Goal: Task Accomplishment & Management: Complete application form

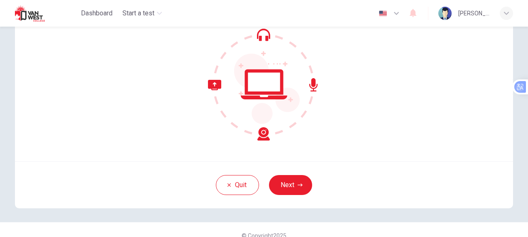
scroll to position [93, 0]
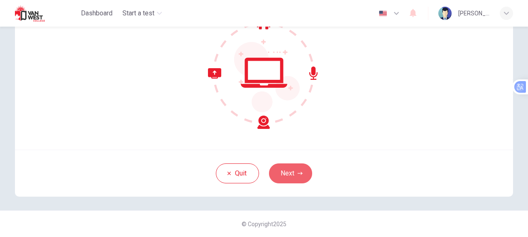
click at [295, 171] on button "Next" at bounding box center [290, 173] width 43 height 20
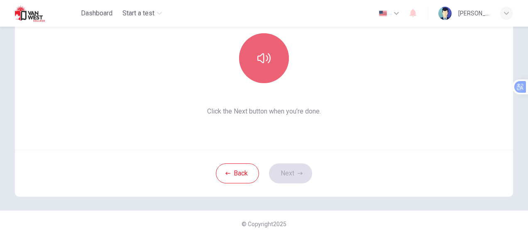
click at [259, 58] on icon "button" at bounding box center [263, 57] width 13 height 13
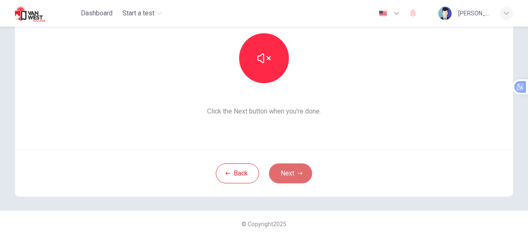
click at [290, 172] on button "Next" at bounding box center [290, 173] width 43 height 20
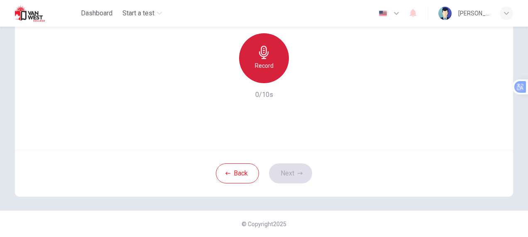
click at [264, 61] on h6 "Record" at bounding box center [264, 66] width 19 height 10
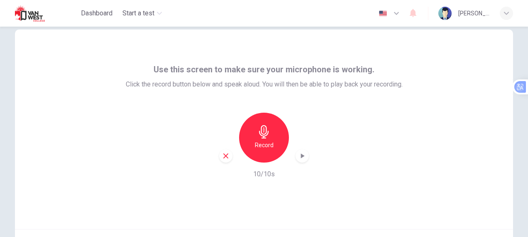
scroll to position [10, 0]
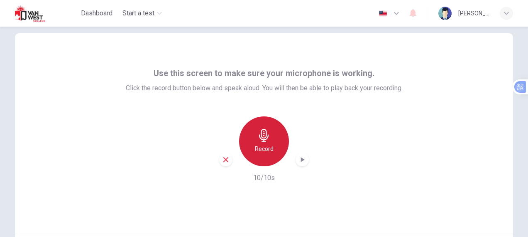
click at [260, 144] on h6 "Record" at bounding box center [264, 149] width 19 height 10
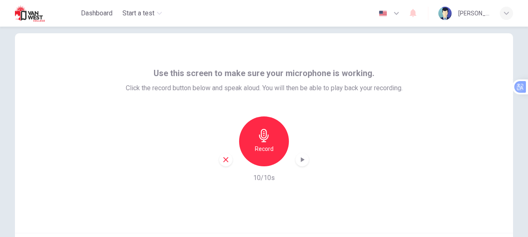
click at [265, 139] on icon "button" at bounding box center [263, 135] width 13 height 13
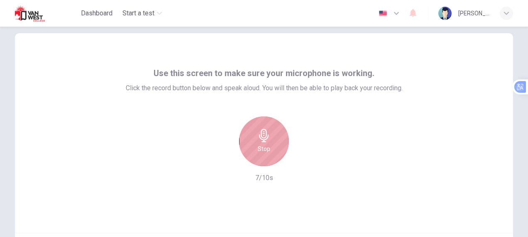
click at [263, 135] on icon "button" at bounding box center [263, 135] width 13 height 13
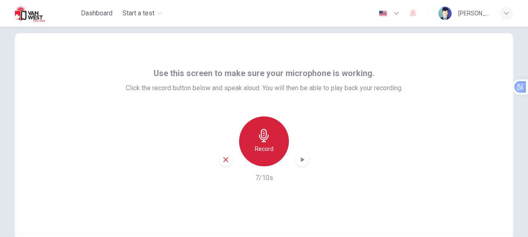
click at [259, 141] on icon "button" at bounding box center [263, 135] width 13 height 13
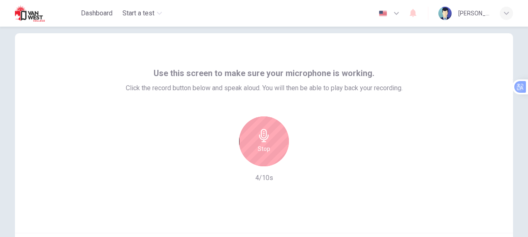
click at [267, 144] on h6 "Stop" at bounding box center [264, 149] width 12 height 10
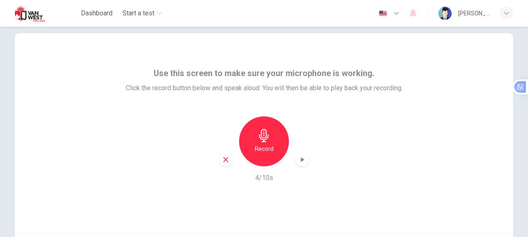
click at [301, 161] on icon "button" at bounding box center [302, 159] width 8 height 8
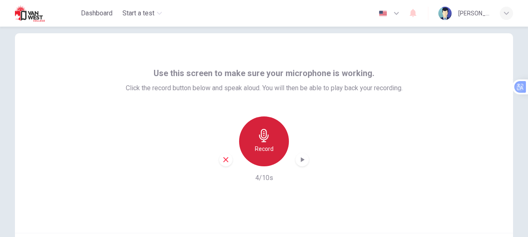
click at [265, 143] on div "Record" at bounding box center [264, 141] width 50 height 50
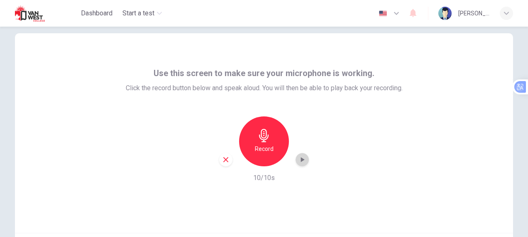
click at [301, 160] on icon "button" at bounding box center [303, 159] width 4 height 5
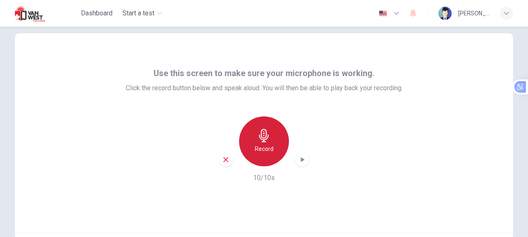
click at [262, 138] on icon "button" at bounding box center [263, 135] width 13 height 13
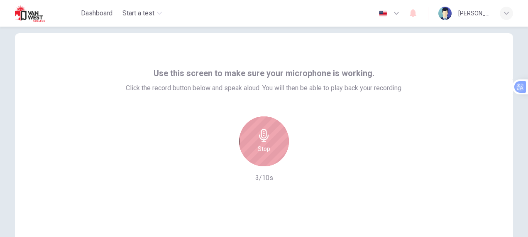
click at [263, 139] on icon "button" at bounding box center [264, 135] width 10 height 13
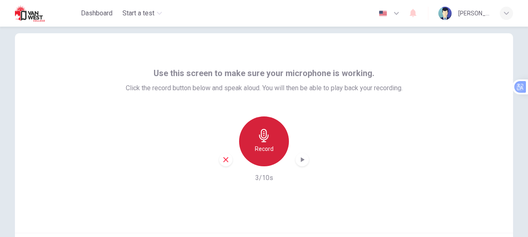
click at [264, 139] on icon "button" at bounding box center [264, 135] width 10 height 13
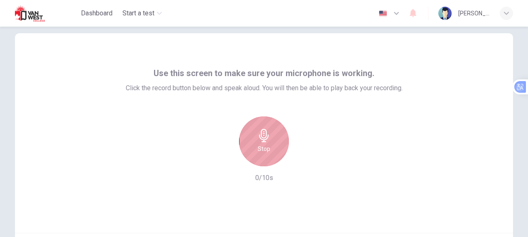
click at [263, 142] on div "Stop" at bounding box center [264, 141] width 50 height 50
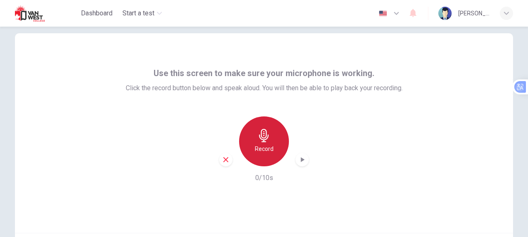
click at [262, 140] on icon "button" at bounding box center [264, 135] width 10 height 13
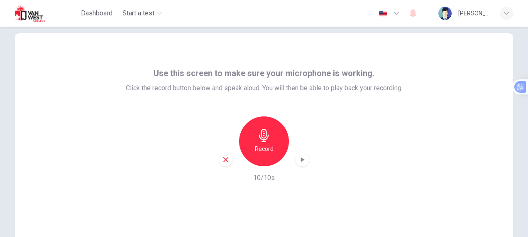
click at [301, 159] on icon "button" at bounding box center [303, 159] width 4 height 5
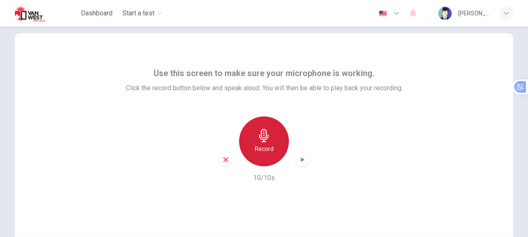
click at [262, 138] on icon "button" at bounding box center [264, 135] width 10 height 13
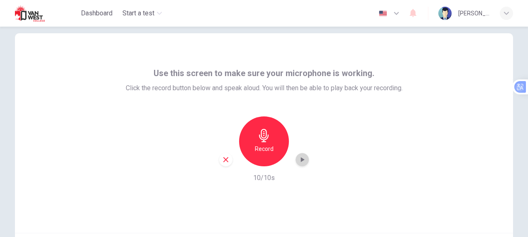
click at [302, 156] on icon "button" at bounding box center [302, 159] width 8 height 8
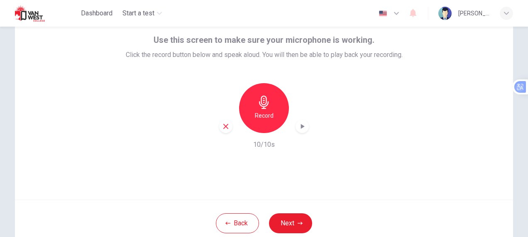
scroll to position [46, 0]
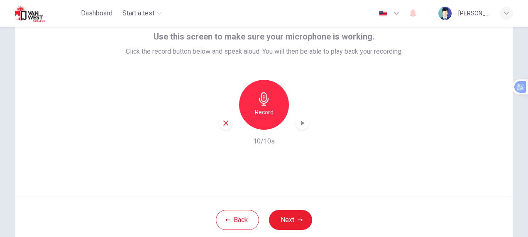
click at [301, 123] on icon "button" at bounding box center [303, 122] width 4 height 5
click at [302, 122] on icon "button" at bounding box center [302, 123] width 8 height 8
click at [222, 127] on div "button" at bounding box center [225, 122] width 13 height 13
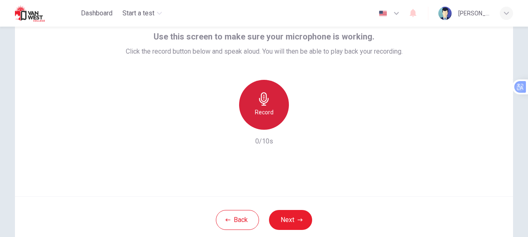
click at [264, 100] on icon "button" at bounding box center [263, 98] width 13 height 13
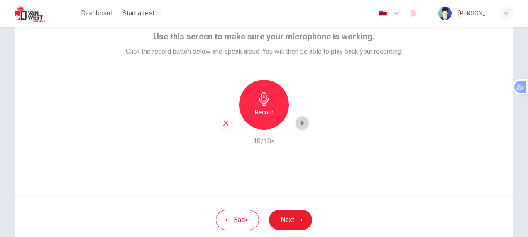
click at [302, 122] on icon "button" at bounding box center [302, 123] width 8 height 8
click at [294, 217] on button "Next" at bounding box center [290, 220] width 43 height 20
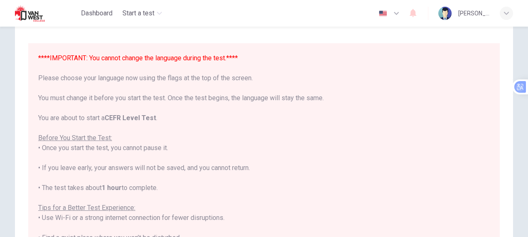
click at [399, 14] on icon "button" at bounding box center [396, 13] width 5 height 3
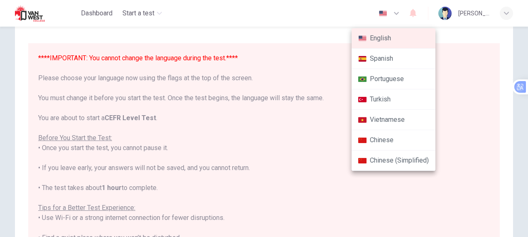
click at [429, 193] on div at bounding box center [264, 118] width 528 height 237
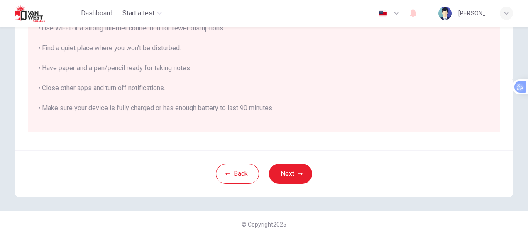
scroll to position [79, 0]
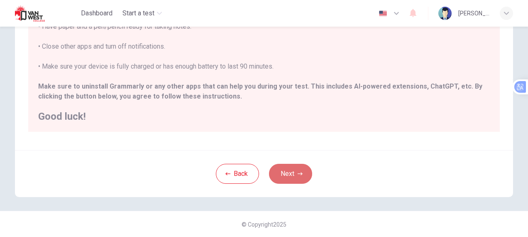
click at [286, 168] on button "Next" at bounding box center [290, 174] width 43 height 20
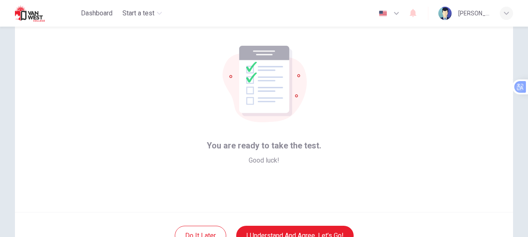
scroll to position [93, 0]
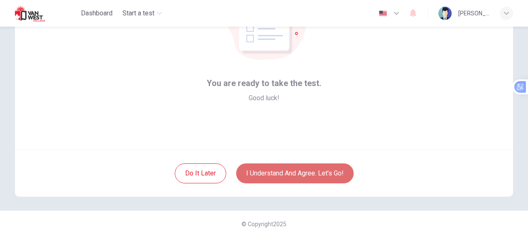
click at [281, 176] on button "I understand and agree. Let’s go!" at bounding box center [294, 173] width 117 height 20
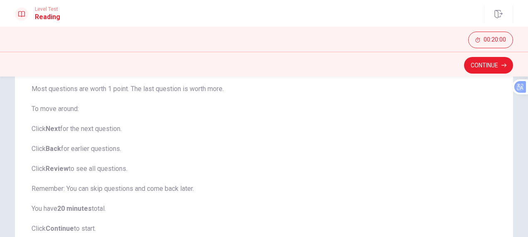
scroll to position [83, 0]
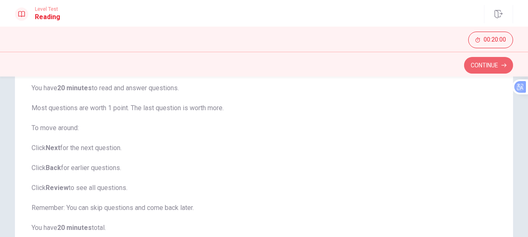
click at [491, 63] on button "Continue" at bounding box center [488, 65] width 49 height 17
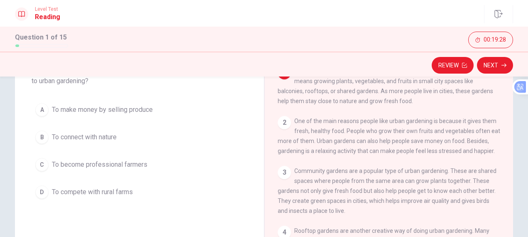
scroll to position [22, 0]
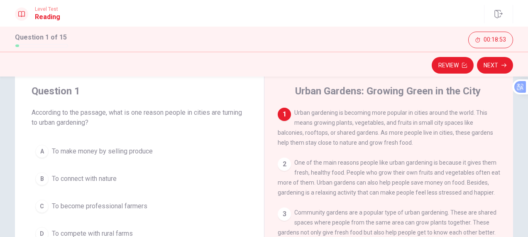
click at [41, 178] on div "B" at bounding box center [41, 178] width 13 height 13
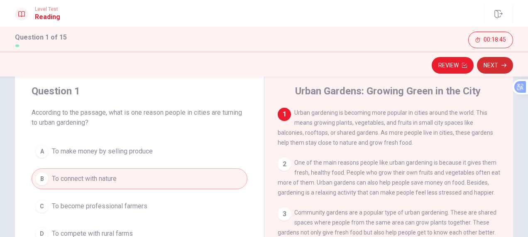
click at [493, 64] on button "Next" at bounding box center [495, 65] width 36 height 17
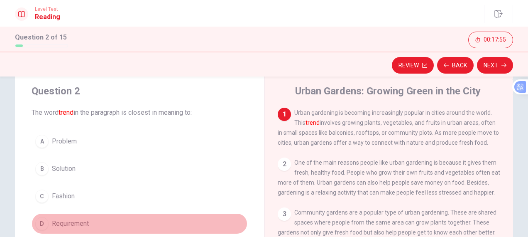
click at [43, 224] on div "D" at bounding box center [41, 223] width 13 height 13
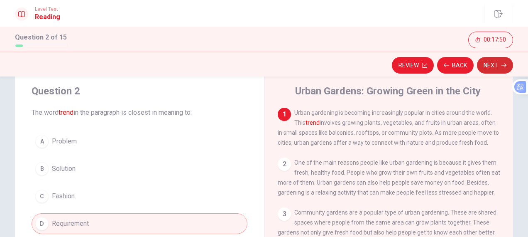
click at [501, 61] on button "Next" at bounding box center [495, 65] width 36 height 17
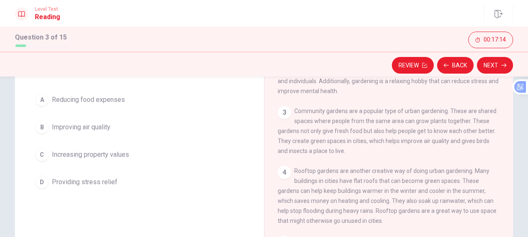
scroll to position [51, 0]
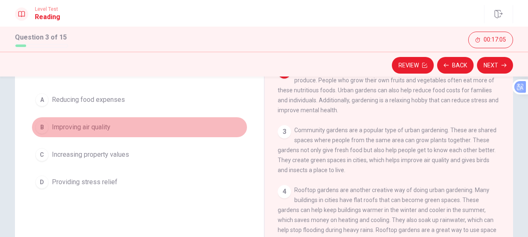
click at [44, 134] on div "B" at bounding box center [41, 126] width 13 height 13
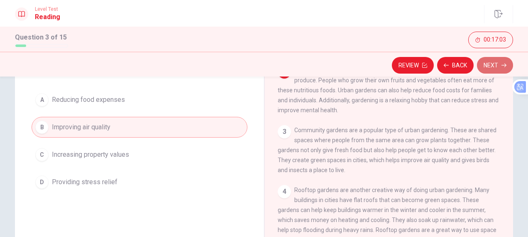
click at [494, 61] on button "Next" at bounding box center [495, 65] width 36 height 17
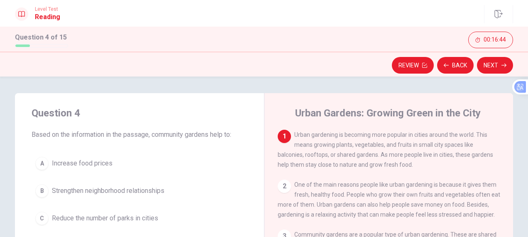
scroll to position [42, 0]
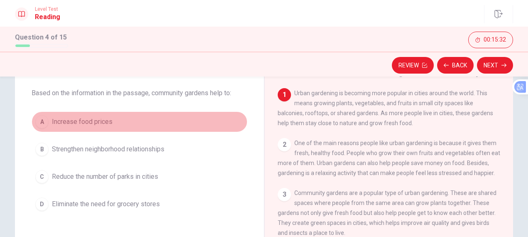
click at [38, 120] on div "A" at bounding box center [41, 121] width 13 height 13
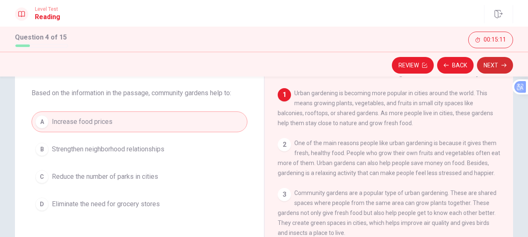
click at [498, 66] on button "Next" at bounding box center [495, 65] width 36 height 17
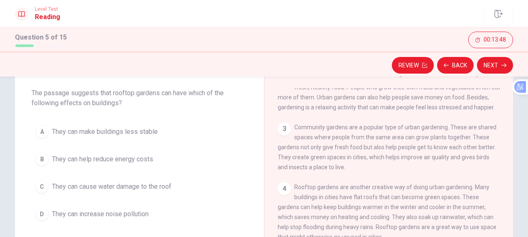
scroll to position [83, 0]
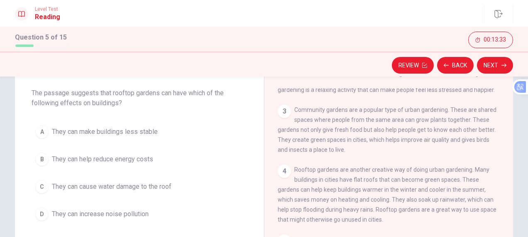
click at [42, 184] on div "C" at bounding box center [41, 186] width 13 height 13
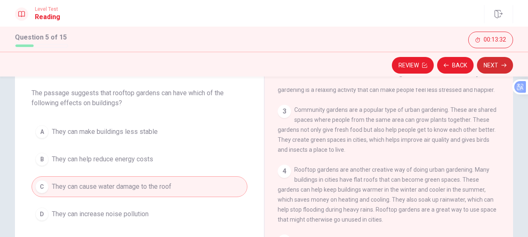
click at [492, 66] on button "Next" at bounding box center [495, 65] width 36 height 17
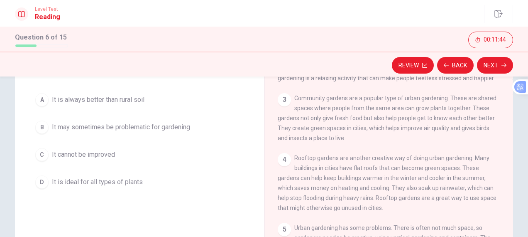
scroll to position [56, 0]
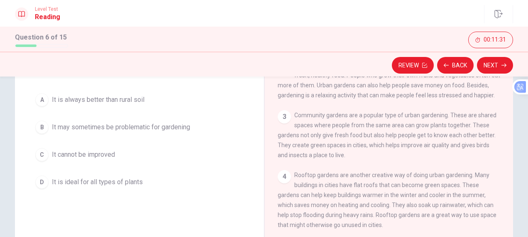
click at [40, 152] on div "C" at bounding box center [41, 154] width 13 height 13
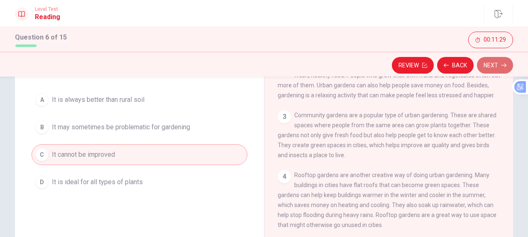
click at [491, 66] on button "Next" at bounding box center [495, 65] width 36 height 17
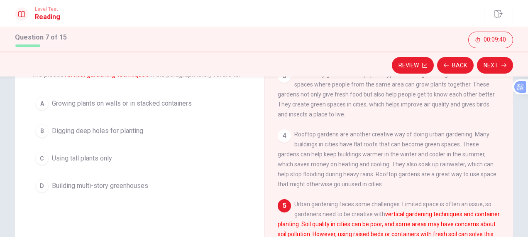
scroll to position [42, 0]
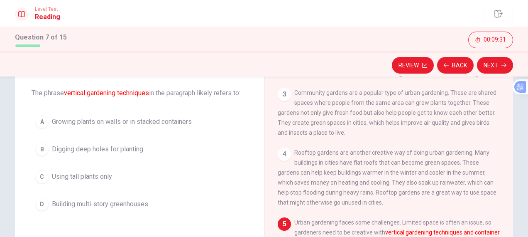
drag, startPoint x: 32, startPoint y: 120, endPoint x: 37, endPoint y: 121, distance: 5.9
click at [37, 121] on button "A Growing plants on walls or in stacked containers" at bounding box center [140, 121] width 216 height 21
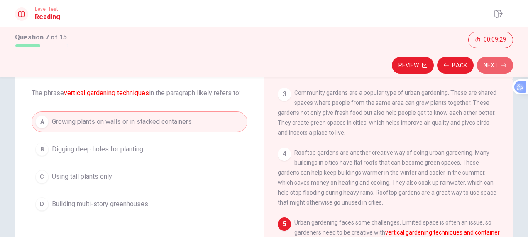
click at [497, 63] on button "Next" at bounding box center [495, 65] width 36 height 17
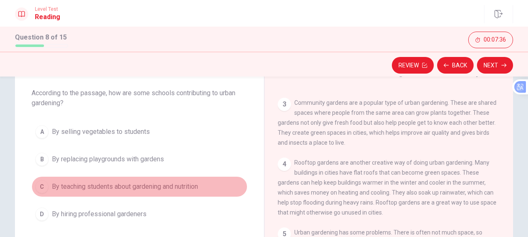
click at [39, 187] on div "C" at bounding box center [41, 186] width 13 height 13
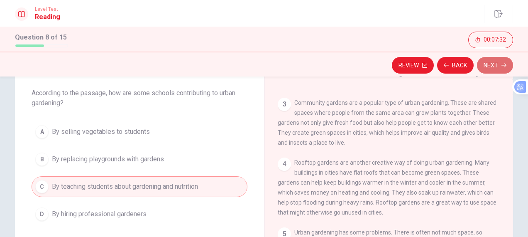
click at [497, 65] on button "Next" at bounding box center [495, 65] width 36 height 17
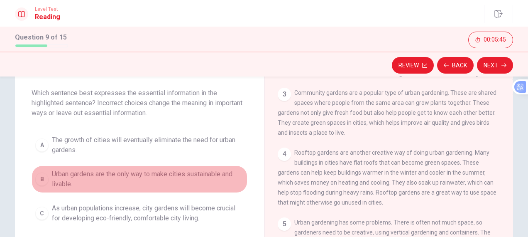
click at [41, 179] on div "B" at bounding box center [41, 178] width 13 height 13
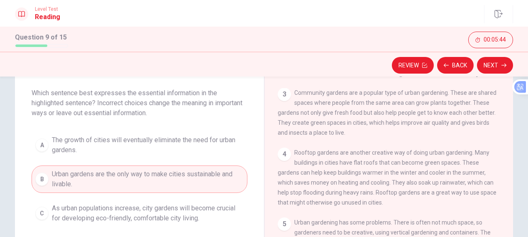
scroll to position [83, 0]
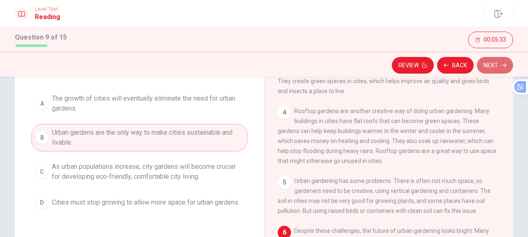
click at [492, 65] on button "Next" at bounding box center [495, 65] width 36 height 17
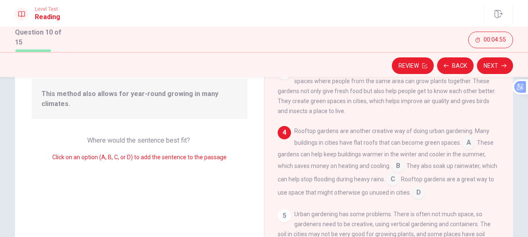
click at [426, 136] on span "Rooftop gardens are another creative way of doing urban gardening. Many buildin…" at bounding box center [391, 136] width 195 height 18
click at [238, 166] on div "Question 10 Look at the four that indicate where the following sentence could b…" at bounding box center [139, 154] width 249 height 289
click at [501, 62] on button "Next" at bounding box center [495, 65] width 36 height 17
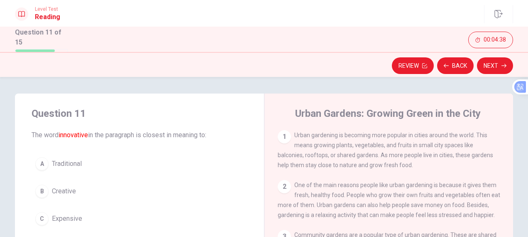
scroll to position [42, 0]
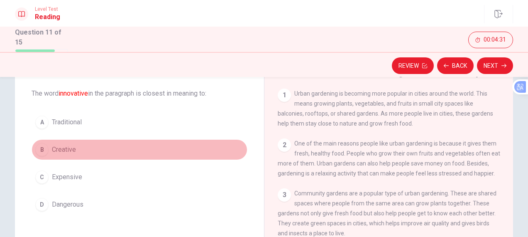
click at [41, 145] on div "B" at bounding box center [41, 149] width 13 height 13
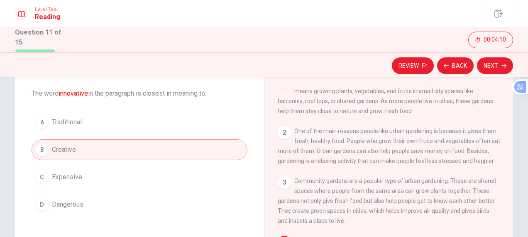
scroll to position [0, 0]
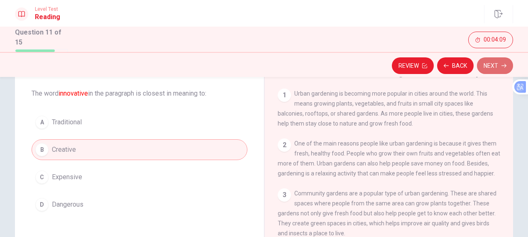
click at [497, 62] on button "Next" at bounding box center [495, 65] width 36 height 17
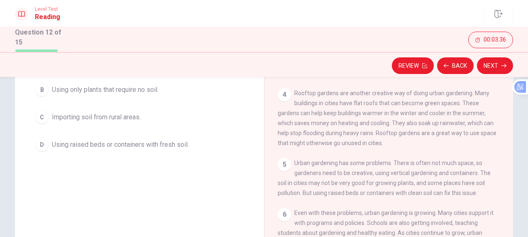
scroll to position [125, 0]
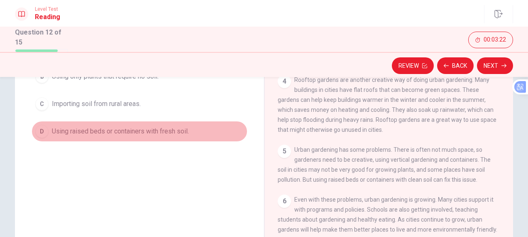
click at [43, 130] on div "D" at bounding box center [41, 131] width 13 height 13
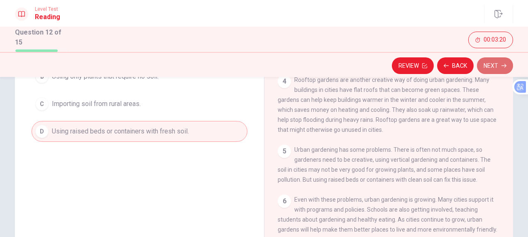
click at [494, 61] on button "Next" at bounding box center [495, 65] width 36 height 17
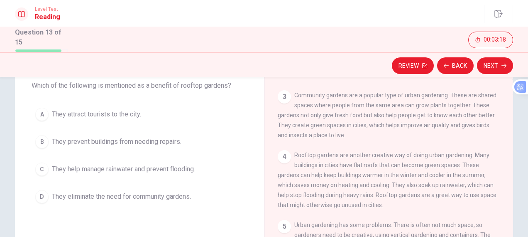
scroll to position [32, 0]
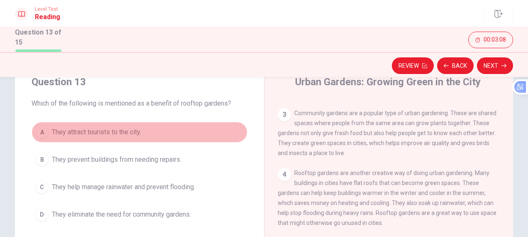
click at [41, 130] on div "A" at bounding box center [41, 131] width 13 height 13
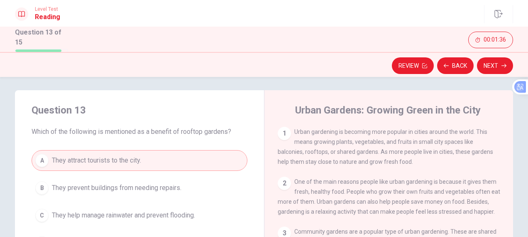
scroll to position [0, 0]
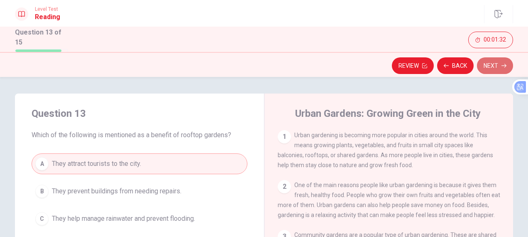
click at [494, 63] on button "Next" at bounding box center [495, 65] width 36 height 17
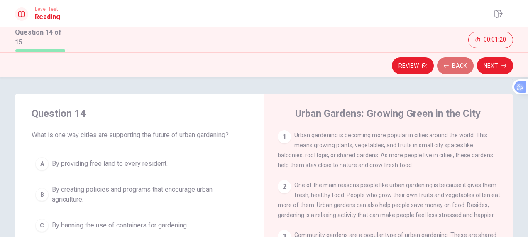
click at [459, 61] on button "Back" at bounding box center [455, 65] width 37 height 17
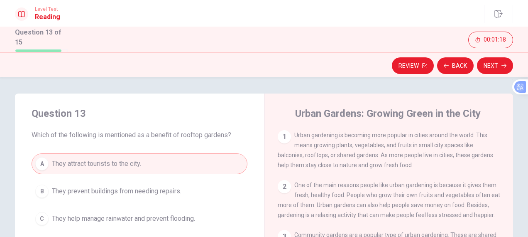
click at [504, 62] on button "Next" at bounding box center [495, 65] width 36 height 17
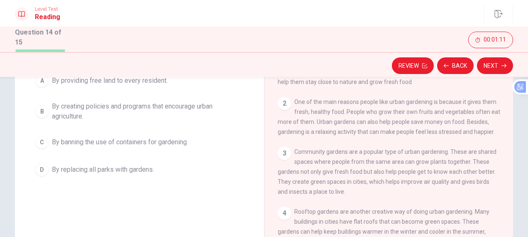
scroll to position [42, 0]
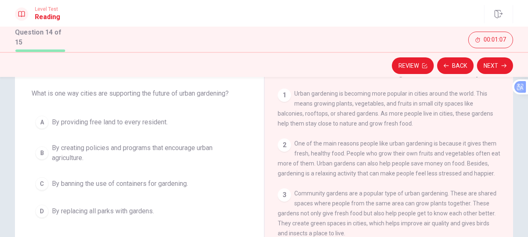
click at [41, 151] on div "B" at bounding box center [41, 152] width 13 height 13
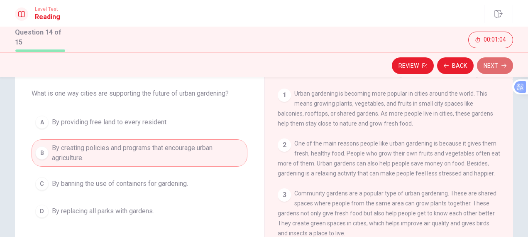
click at [497, 63] on button "Next" at bounding box center [495, 65] width 36 height 17
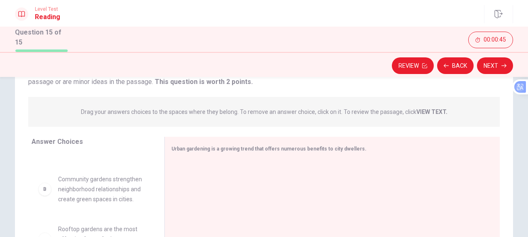
scroll to position [0, 0]
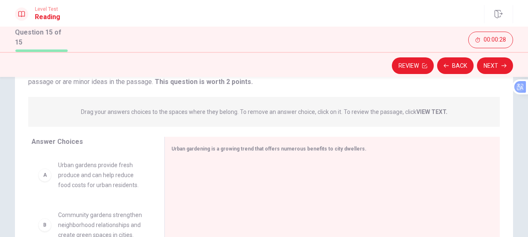
click at [48, 178] on div "A" at bounding box center [44, 174] width 13 height 13
click at [43, 175] on div "A" at bounding box center [44, 174] width 13 height 13
click at [305, 88] on div "Question 15 View Text Directions: An introductory sentence for a brief summary …" at bounding box center [264, 161] width 498 height 274
drag, startPoint x: 333, startPoint y: 89, endPoint x: 398, endPoint y: 94, distance: 65.0
click at [333, 89] on div "Question 15 View Text Directions: An introductory sentence for a brief summary …" at bounding box center [264, 161] width 498 height 274
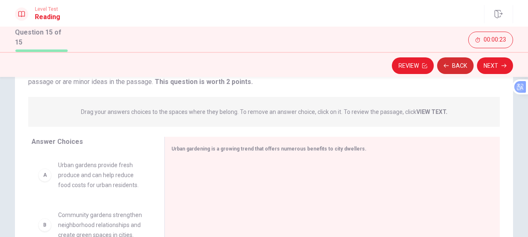
click at [453, 62] on button "Back" at bounding box center [455, 65] width 37 height 17
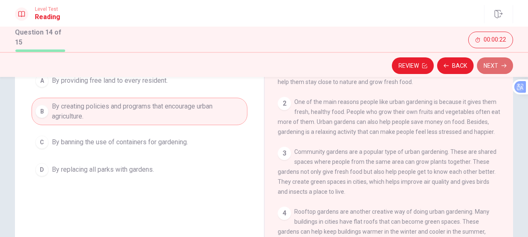
click at [491, 64] on button "Next" at bounding box center [495, 65] width 36 height 17
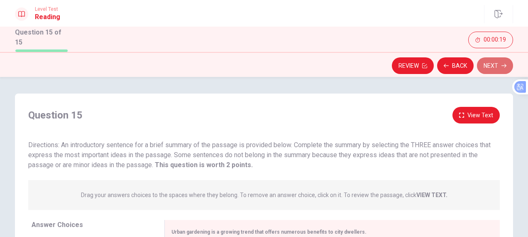
click at [492, 63] on button "Next" at bounding box center [495, 65] width 36 height 17
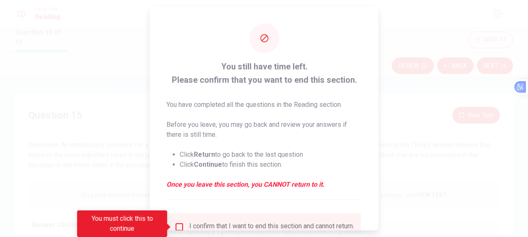
click at [105, 121] on div at bounding box center [264, 118] width 528 height 237
drag, startPoint x: 422, startPoint y: 120, endPoint x: 403, endPoint y: 112, distance: 20.8
click at [419, 119] on div at bounding box center [264, 118] width 528 height 237
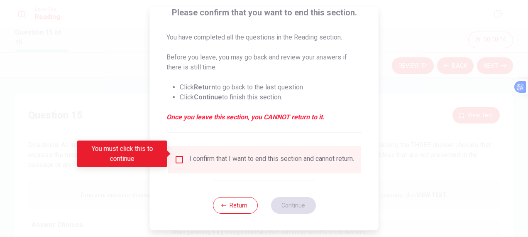
scroll to position [73, 0]
click at [235, 205] on button "Return" at bounding box center [235, 205] width 45 height 17
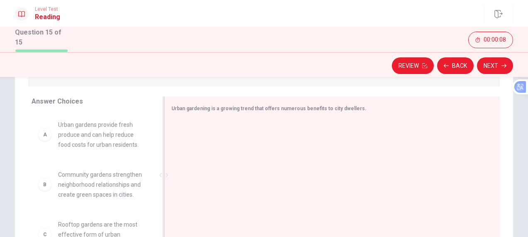
scroll to position [125, 0]
drag, startPoint x: 49, startPoint y: 136, endPoint x: 94, endPoint y: 142, distance: 45.2
click at [50, 135] on div "A Urban gardens provide fresh produce and can help reduce food costs for urban …" at bounding box center [91, 133] width 106 height 30
click at [103, 139] on span "Urban gardens provide fresh produce and can help reduce food costs for urban re…" at bounding box center [101, 133] width 86 height 30
click at [93, 130] on span "Urban gardens provide fresh produce and can help reduce food costs for urban re…" at bounding box center [101, 133] width 86 height 30
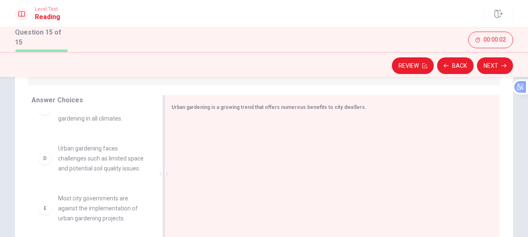
click at [236, 107] on span "Urban gardening is a growing trend that offers numerous benefits to city dwelle…" at bounding box center [268, 107] width 195 height 6
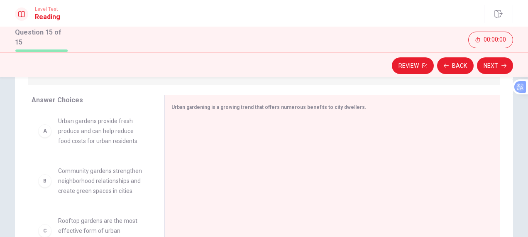
scroll to position [0, 0]
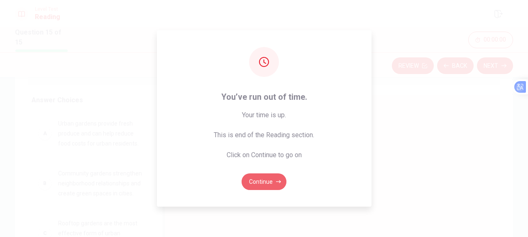
click at [261, 179] on button "Continue" at bounding box center [264, 181] width 45 height 17
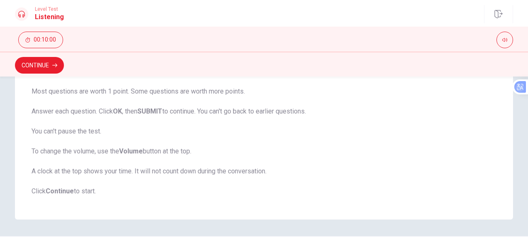
scroll to position [208, 0]
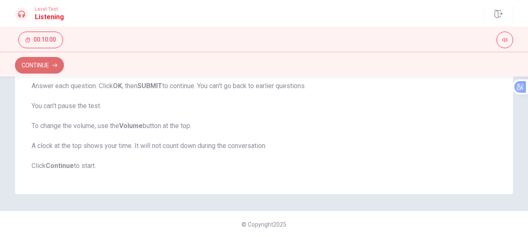
click at [30, 62] on button "Continue" at bounding box center [39, 65] width 49 height 17
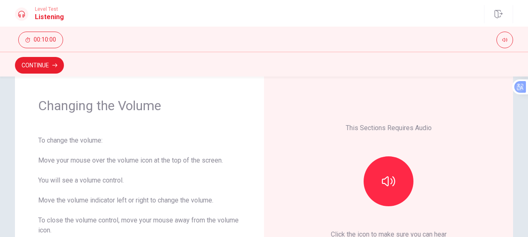
scroll to position [0, 0]
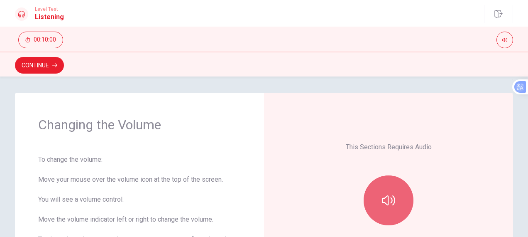
click at [390, 198] on icon "button" at bounding box center [388, 199] width 13 height 13
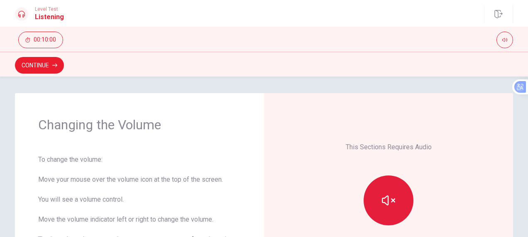
click at [390, 198] on icon "button" at bounding box center [388, 199] width 13 height 13
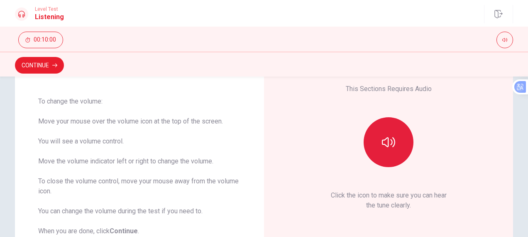
scroll to position [42, 0]
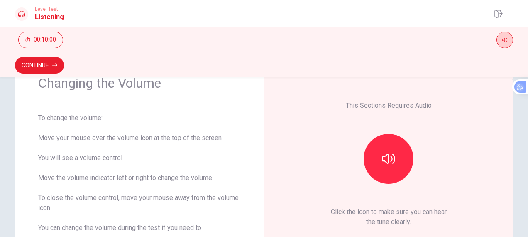
click at [506, 41] on icon "button" at bounding box center [504, 40] width 5 height 4
click at [477, 131] on div "This Sections Requires Audio Click the icon to make sure you can hear the tune …" at bounding box center [388, 164] width 203 height 178
click at [471, 146] on div "This Sections Requires Audio Click the icon to make sure you can hear the tune …" at bounding box center [388, 164] width 203 height 178
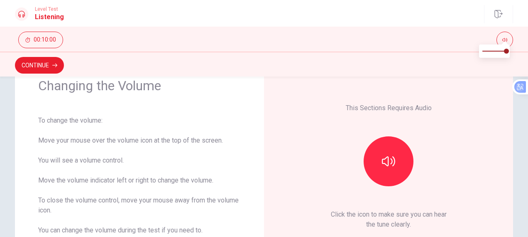
scroll to position [0, 0]
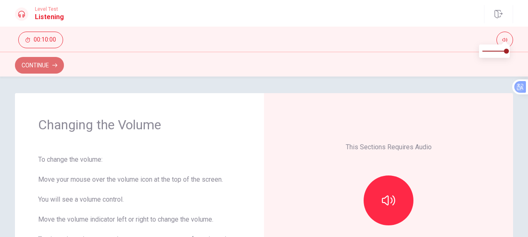
drag, startPoint x: 30, startPoint y: 61, endPoint x: 34, endPoint y: 63, distance: 4.7
click at [30, 61] on button "Continue" at bounding box center [39, 65] width 49 height 17
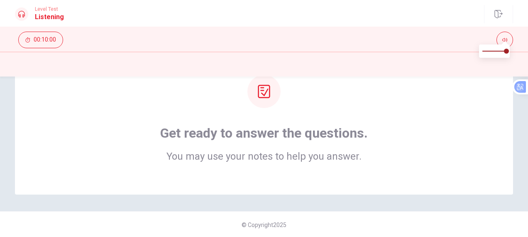
scroll to position [52, 0]
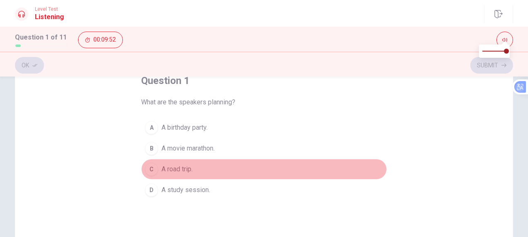
click at [152, 168] on div "C" at bounding box center [151, 168] width 13 height 13
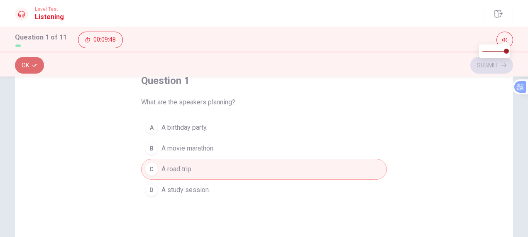
click at [23, 62] on button "Ok" at bounding box center [29, 65] width 29 height 17
click at [492, 66] on button "Submit" at bounding box center [491, 65] width 43 height 17
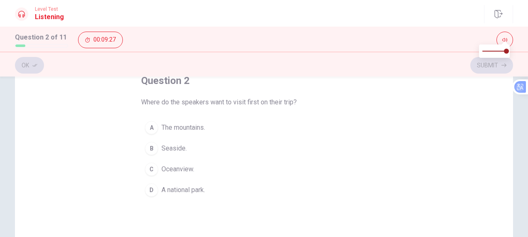
click at [149, 169] on div "C" at bounding box center [151, 168] width 13 height 13
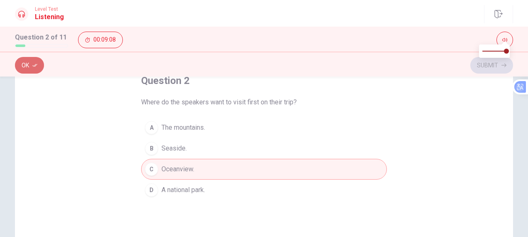
click at [29, 66] on button "Ok" at bounding box center [29, 65] width 29 height 17
click at [492, 68] on button "Submit" at bounding box center [491, 65] width 43 height 17
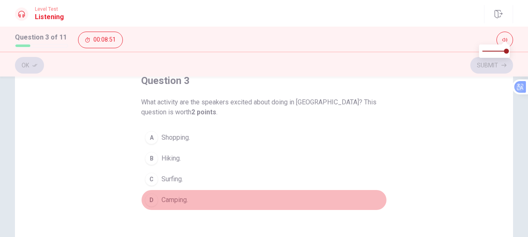
click at [150, 196] on div "D" at bounding box center [151, 199] width 13 height 13
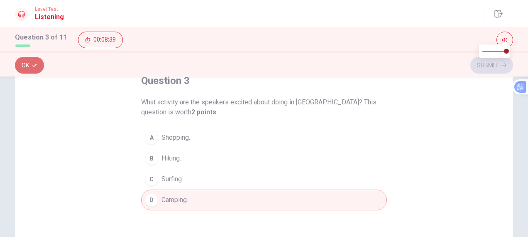
click at [29, 62] on button "Ok" at bounding box center [29, 65] width 29 height 17
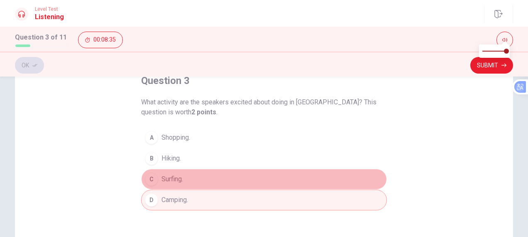
click at [151, 179] on div "C" at bounding box center [151, 178] width 13 height 13
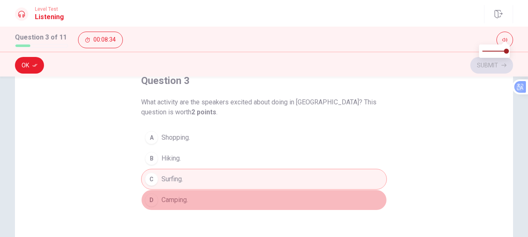
click at [150, 201] on div "D" at bounding box center [151, 199] width 13 height 13
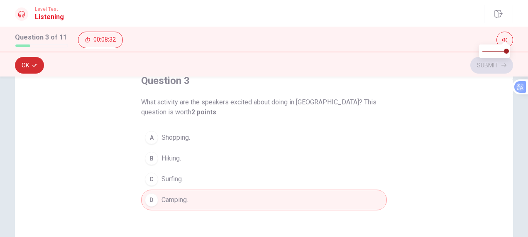
click at [27, 66] on button "Ok" at bounding box center [29, 65] width 29 height 17
click at [495, 66] on button "Submit" at bounding box center [491, 65] width 43 height 17
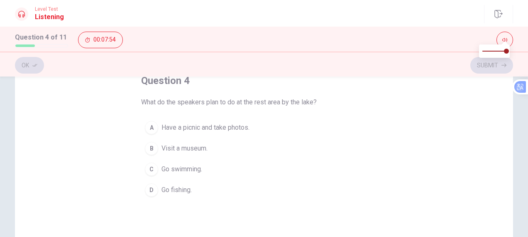
click at [151, 168] on div "C" at bounding box center [151, 168] width 13 height 13
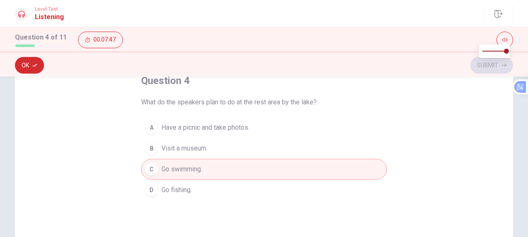
click at [32, 62] on button "Ok" at bounding box center [29, 65] width 29 height 17
click at [495, 65] on button "Submit" at bounding box center [491, 65] width 43 height 17
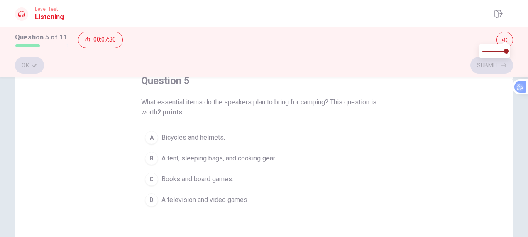
click at [150, 156] on div "B" at bounding box center [151, 158] width 13 height 13
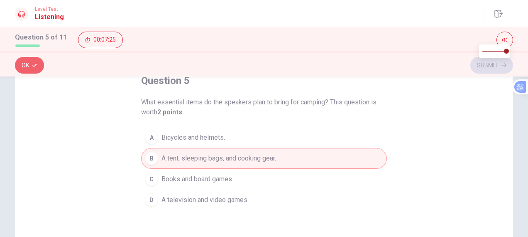
click at [29, 66] on button "Ok" at bounding box center [29, 65] width 29 height 17
click at [486, 66] on button "Submit" at bounding box center [491, 65] width 43 height 17
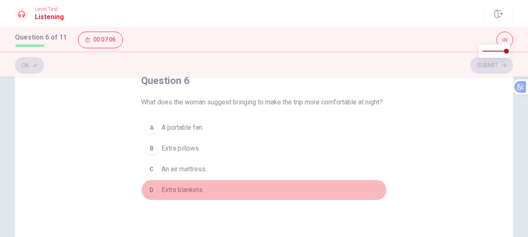
click at [148, 196] on div "D" at bounding box center [151, 189] width 13 height 13
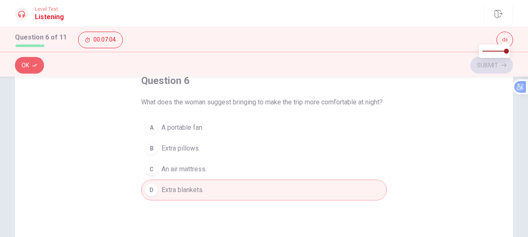
drag, startPoint x: 32, startPoint y: 61, endPoint x: 29, endPoint y: 65, distance: 5.1
click at [31, 62] on button "Ok" at bounding box center [29, 65] width 29 height 17
click at [493, 64] on button "Submit" at bounding box center [491, 65] width 43 height 17
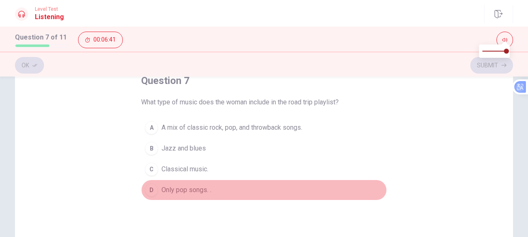
click at [149, 188] on div "D" at bounding box center [151, 189] width 13 height 13
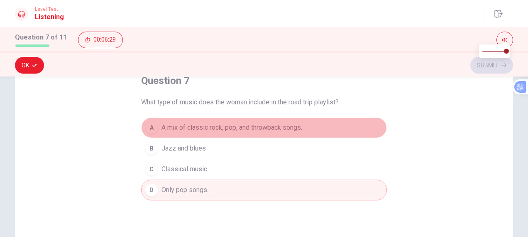
click at [149, 126] on div "A" at bounding box center [151, 127] width 13 height 13
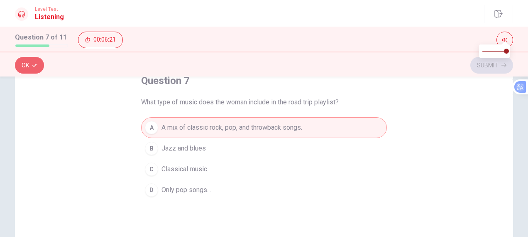
click at [29, 65] on button "Ok" at bounding box center [29, 65] width 29 height 17
click at [497, 61] on body "This site uses cookies, as explained in our Privacy Policy . If you agree to th…" at bounding box center [264, 118] width 528 height 237
click at [491, 66] on button "Submit" at bounding box center [491, 65] width 43 height 17
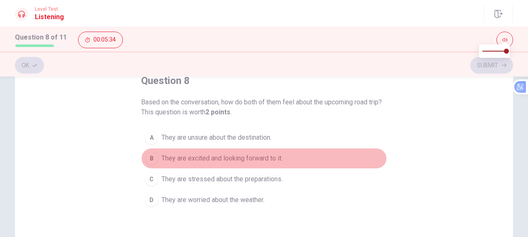
click at [154, 159] on div "B" at bounding box center [151, 158] width 13 height 13
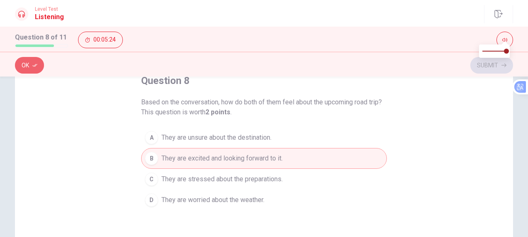
click at [30, 61] on button "Ok" at bounding box center [29, 65] width 29 height 17
click at [496, 64] on button "Submit" at bounding box center [491, 65] width 43 height 17
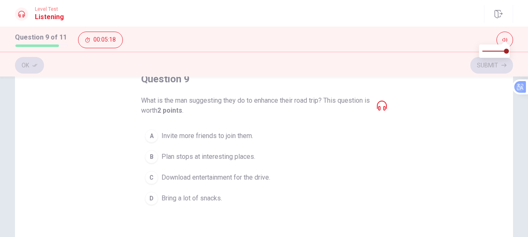
scroll to position [42, 0]
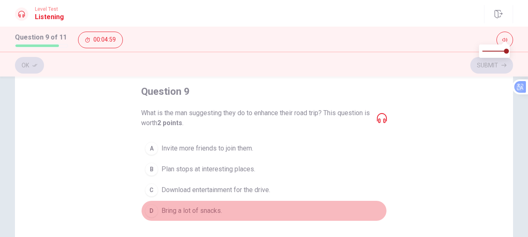
click at [149, 208] on div "D" at bounding box center [151, 210] width 13 height 13
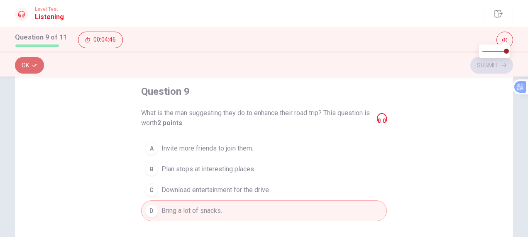
click at [28, 64] on button "Ok" at bounding box center [29, 65] width 29 height 17
click at [492, 64] on button "Submit" at bounding box center [491, 65] width 43 height 17
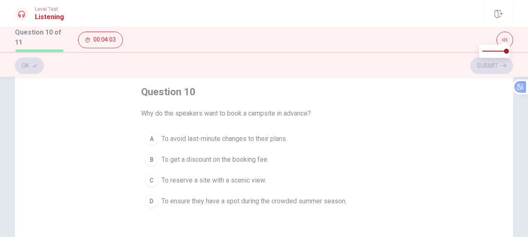
click at [148, 176] on div "C" at bounding box center [151, 180] width 13 height 13
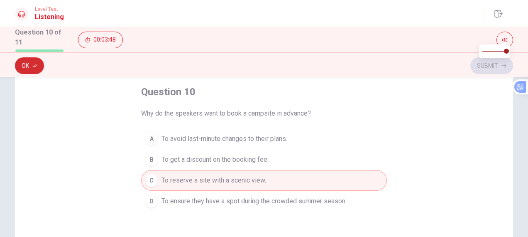
click at [28, 64] on button "Ok" at bounding box center [29, 65] width 29 height 17
click at [495, 64] on button "Submit" at bounding box center [491, 65] width 43 height 17
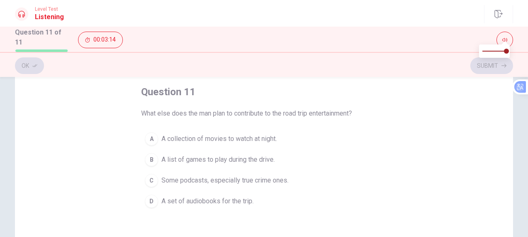
click at [150, 179] on div "C" at bounding box center [151, 180] width 13 height 13
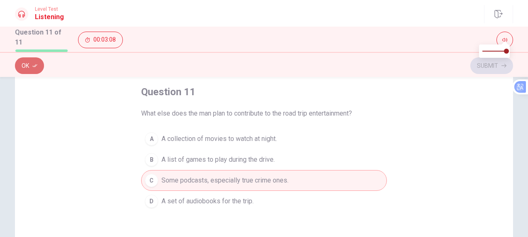
click at [34, 66] on icon "button" at bounding box center [34, 65] width 5 height 5
click at [491, 64] on button "Submit" at bounding box center [491, 65] width 43 height 17
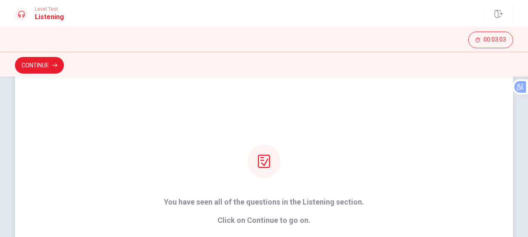
scroll to position [83, 0]
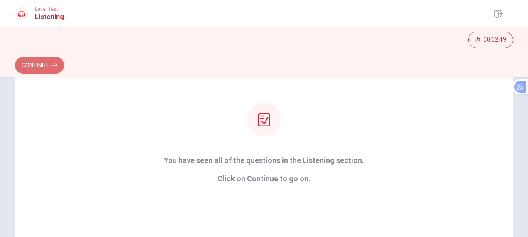
click at [37, 62] on button "Continue" at bounding box center [39, 65] width 49 height 17
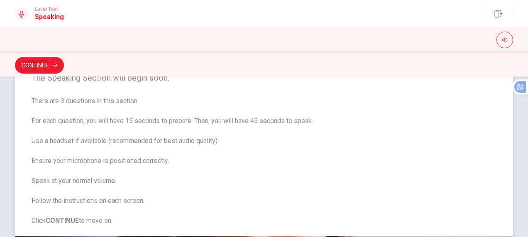
scroll to position [42, 0]
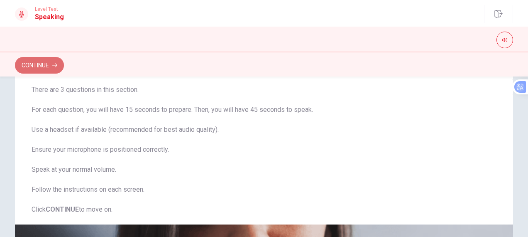
click at [38, 64] on button "Continue" at bounding box center [39, 65] width 49 height 17
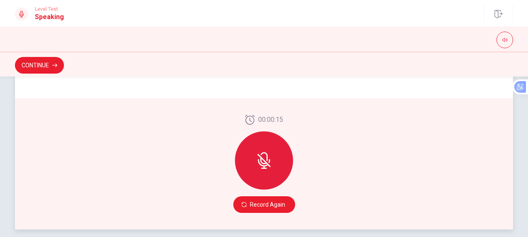
scroll to position [241, 0]
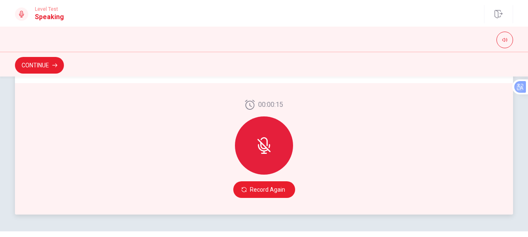
click at [263, 144] on icon at bounding box center [264, 145] width 17 height 17
click at [261, 147] on icon at bounding box center [264, 145] width 17 height 17
click at [262, 142] on icon at bounding box center [264, 145] width 17 height 17
click at [262, 145] on icon at bounding box center [263, 145] width 13 height 13
click at [252, 191] on button "Record Again" at bounding box center [264, 189] width 62 height 17
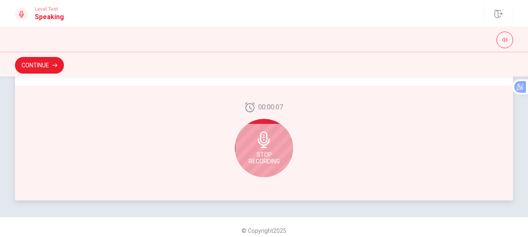
scroll to position [262, 0]
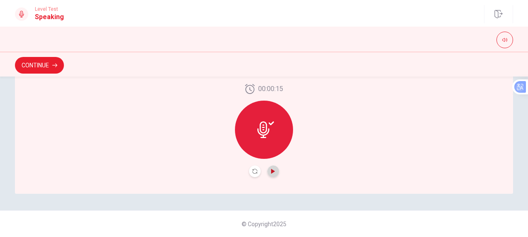
click at [271, 172] on icon "Play Audio" at bounding box center [273, 171] width 5 height 5
click at [43, 66] on button "Continue" at bounding box center [39, 65] width 49 height 17
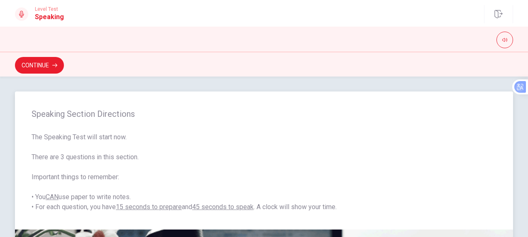
scroll to position [0, 0]
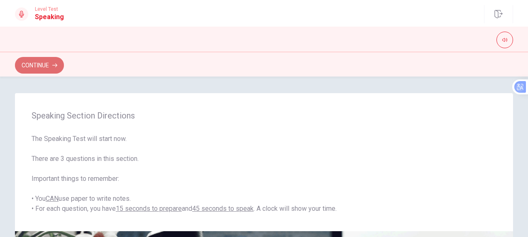
click at [46, 65] on button "Continue" at bounding box center [39, 65] width 49 height 17
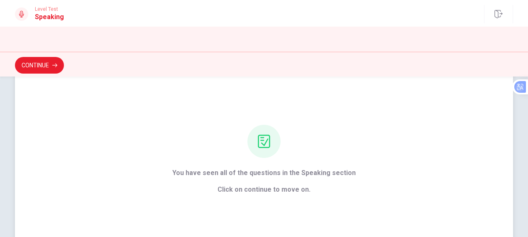
scroll to position [83, 0]
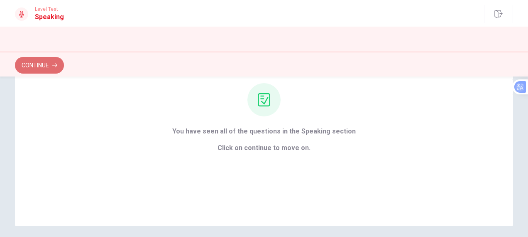
click at [35, 64] on button "Continue" at bounding box center [39, 65] width 49 height 17
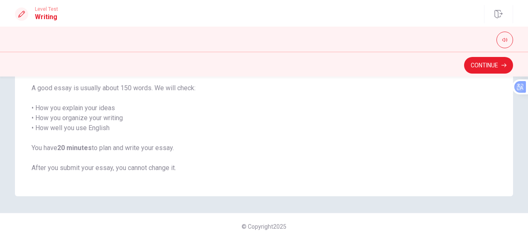
drag, startPoint x: 483, startPoint y: 63, endPoint x: 477, endPoint y: 66, distance: 6.1
click at [483, 63] on button "Continue" at bounding box center [488, 65] width 49 height 17
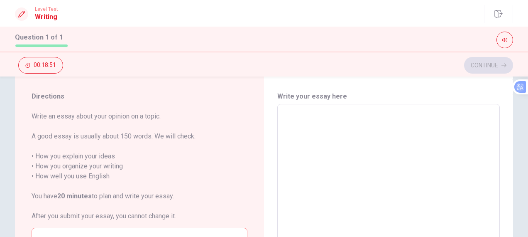
scroll to position [0, 0]
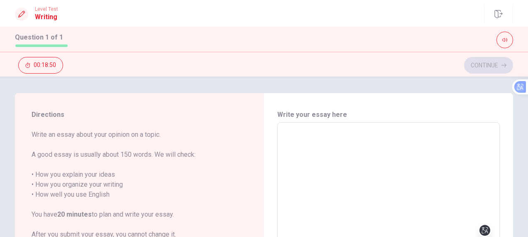
click at [301, 142] on textarea at bounding box center [388, 237] width 211 height 216
type textarea "Y"
type textarea "x"
type textarea "YE"
type textarea "x"
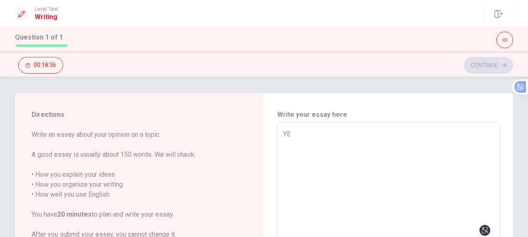
type textarea "YES"
type textarea "x"
type textarea "YE"
type textarea "x"
type textarea "Y"
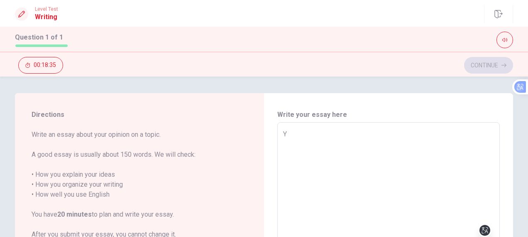
type textarea "x"
type textarea "f"
type textarea "x"
type textarea "f"
type textarea "x"
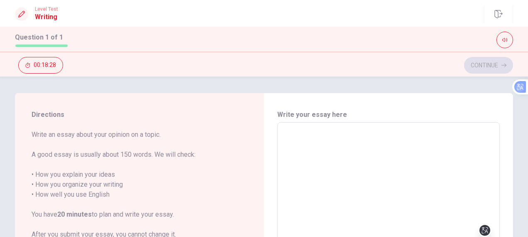
type textarea "F"
type textarea "x"
type textarea "Fo"
type textarea "x"
type textarea "For"
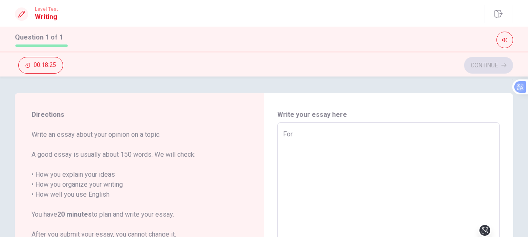
type textarea "x"
type textarea "For"
type textarea "x"
type textarea "For m"
type textarea "x"
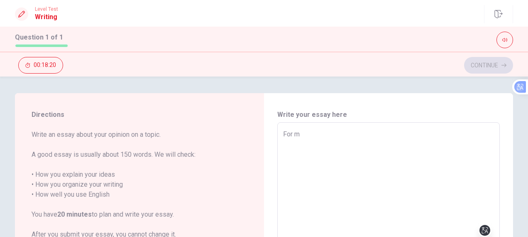
type textarea "For my"
type textarea "x"
type textarea "For my"
type textarea "x"
type textarea "For my p"
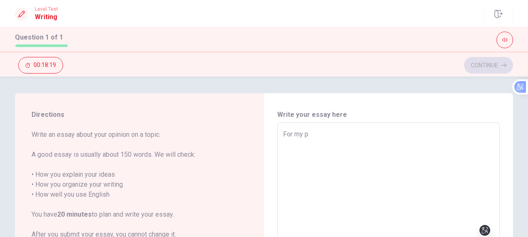
type textarea "x"
type textarea "For my pa"
type textarea "x"
type textarea "For my par"
type textarea "x"
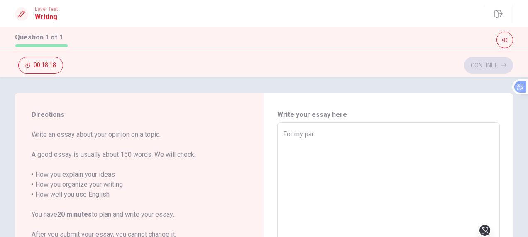
type textarea "For my part"
type textarea "x"
type textarea "For my part"
type textarea "x"
type textarea "For my part i"
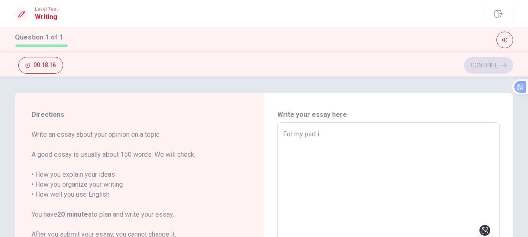
type textarea "x"
type textarea "For my part i"
type textarea "x"
type textarea "For my part i t"
type textarea "x"
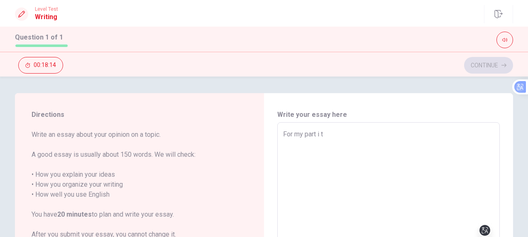
type textarea "For my part i th"
type textarea "x"
type textarea "For my part i thi"
type textarea "x"
type textarea "For my part i thin"
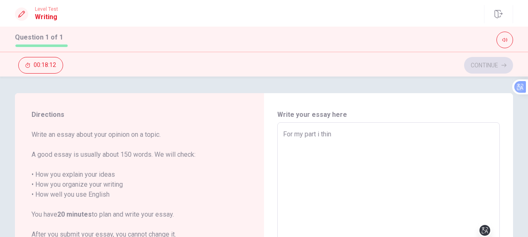
type textarea "x"
type textarea "For my part i think"
type textarea "x"
type textarea "For my part i think"
type textarea "x"
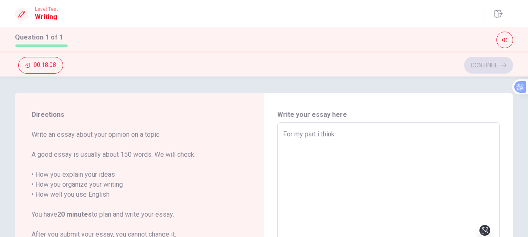
type textarea "For my part i think t"
type textarea "x"
type textarea "For my part i think th"
type textarea "x"
type textarea "For my part i think tha"
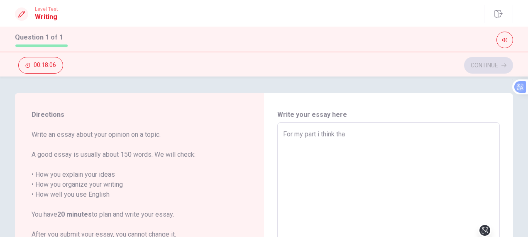
type textarea "x"
type textarea "For my part i think than"
type textarea "x"
type textarea "For my part i think tha"
type textarea "x"
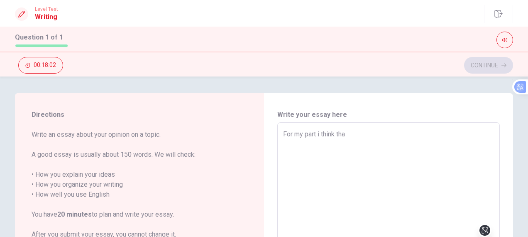
type textarea "For my part i think that"
type textarea "x"
type textarea "For my part i think that"
type textarea "x"
type textarea "For my part i think that i"
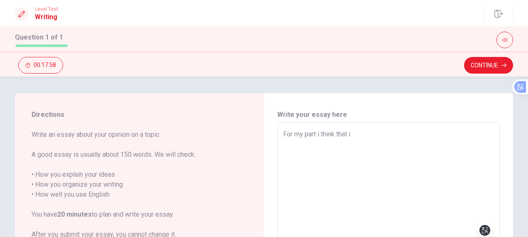
type textarea "x"
type textarea "For my part i think that is"
type textarea "x"
type textarea "For my part i think that is"
type textarea "x"
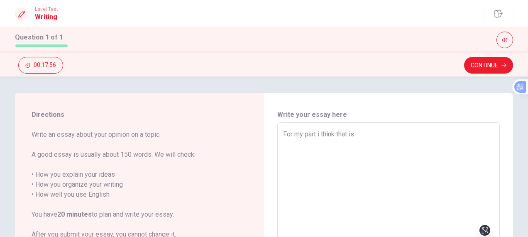
type textarea "For my part i think that is v"
type textarea "x"
type textarea "For my part i think that is ve"
type textarea "x"
type textarea "For my part i think that is ver"
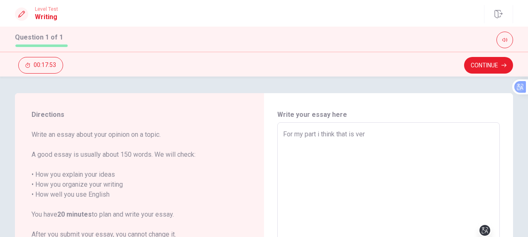
type textarea "x"
type textarea "For my part i think that is very"
type textarea "x"
type textarea "For my part i think that is very"
type textarea "x"
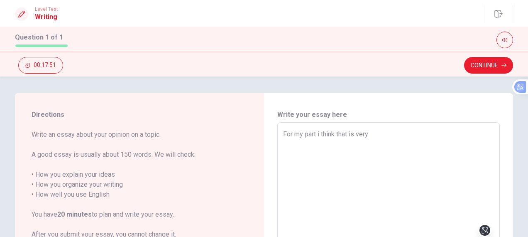
type textarea "For my part i think that is very i"
type textarea "x"
type textarea "For my part i think that is very im"
type textarea "x"
type textarea "For my part i think that is very imp"
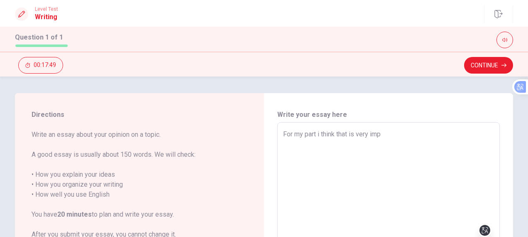
type textarea "x"
type textarea "For my part i think that is very impo"
type textarea "x"
type textarea "For my part i think that is very impor"
type textarea "x"
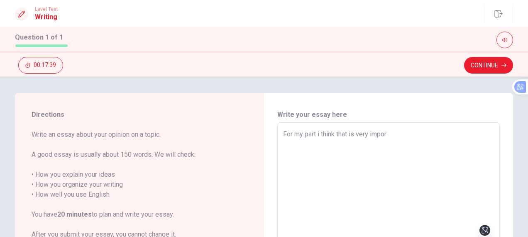
type textarea "For my part i think that is very import"
type textarea "x"
type textarea "For my part i think that is very importa"
type textarea "x"
type textarea "For my part i think that is very importan"
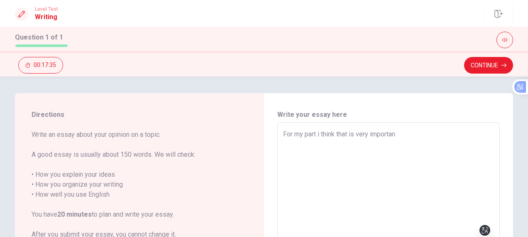
type textarea "x"
type textarea "For my part i think that is very important"
type textarea "x"
type textarea "For my part i think that is very important"
type textarea "x"
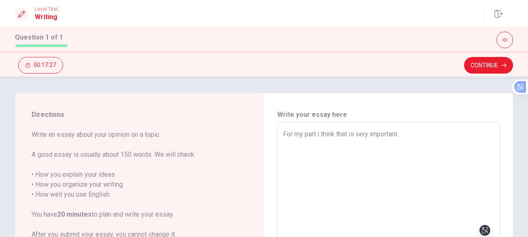
type textarea "For my part i think that is very important f"
type textarea "x"
type textarea "For my part i think that is very important fo"
type textarea "x"
type textarea "For my part i think that is very important for"
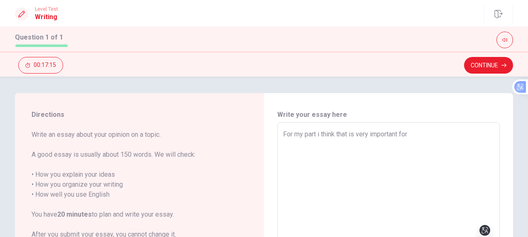
type textarea "x"
type textarea "For my part i think that is very important for"
type textarea "x"
type textarea "For my part i think that is very important for a"
type textarea "x"
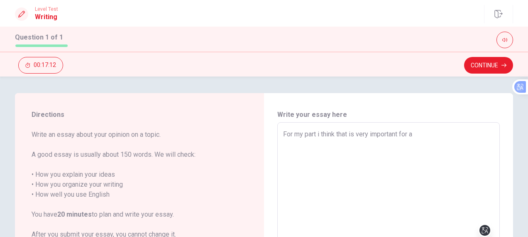
type textarea "For my part i think that is very important for al"
type textarea "x"
type textarea "For my part i think that is very important for all"
type textarea "x"
type textarea "For my part i think that is very important for all"
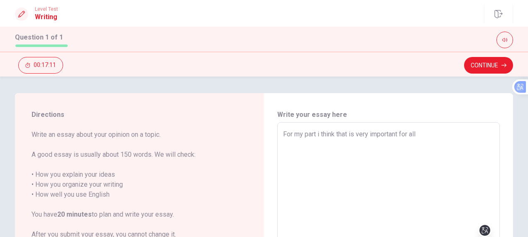
type textarea "x"
type textarea "For my part i think that is very important for all s"
type textarea "x"
type textarea "For my part i think that is very important for all st"
type textarea "x"
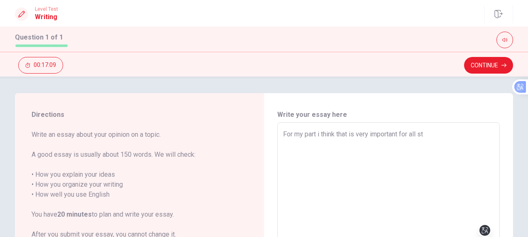
type textarea "For my part i think that is very important for all stu"
type textarea "x"
type textarea "For my part i think that is very important for all stud"
type textarea "x"
type textarea "For my part i think that is very important for all stude"
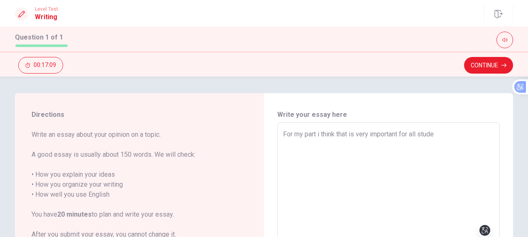
type textarea "x"
type textarea "For my part i think that is very important for all studen"
type textarea "x"
type textarea "For my part i think that is very important for all student"
type textarea "x"
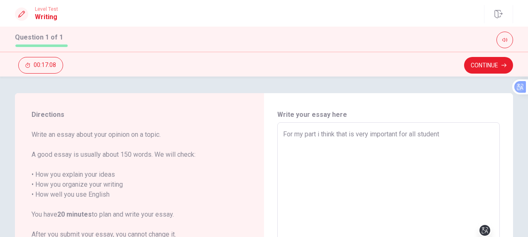
type textarea "For my part i think that is very important for all students"
type textarea "x"
type textarea "For my part i think that is very important for all students"
type textarea "x"
type textarea "For my part i think that is very important for all students t"
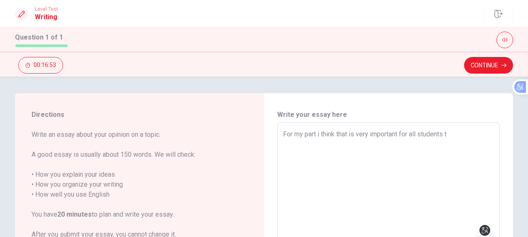
type textarea "x"
type textarea "For my part i think that is very important for all students to"
type textarea "x"
type textarea "For my part i think that is very important for all students to"
type textarea "x"
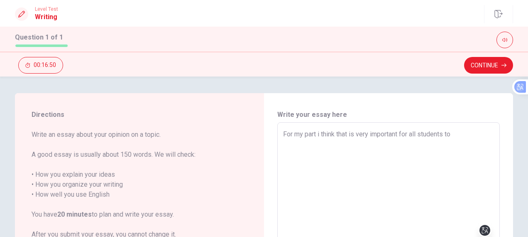
type textarea "For my part i think that is very important for all students to h"
type textarea "x"
type textarea "For my part i think that is very important for all students to ha"
type textarea "x"
type textarea "For my part i think that is very important for all students to hav"
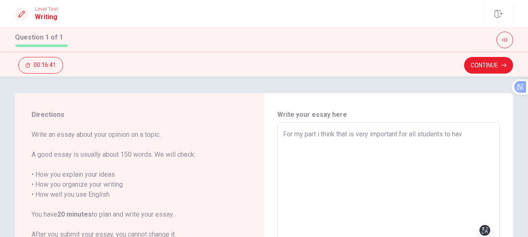
type textarea "x"
type textarea "For my part i think that is very important for all students to have"
type textarea "x"
type textarea "For my part i think that is very important for all students to have"
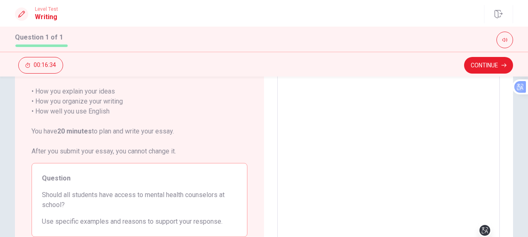
scroll to position [42, 0]
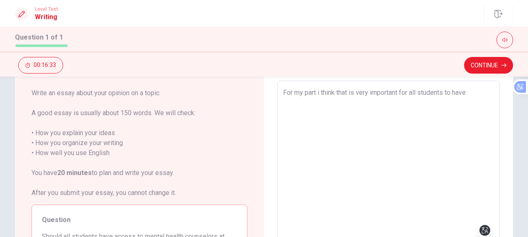
type textarea "x"
type textarea "For my part i think that is very important for all students to have a"
type textarea "x"
type textarea "For my part i think that is very important for all students to have ac"
type textarea "x"
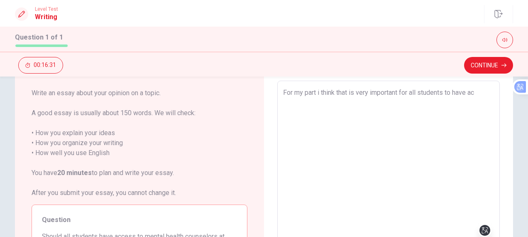
type textarea "For my part i think that is very important for all students to have acc"
type textarea "x"
type textarea "For my part i think that is very important for all students to have acce"
type textarea "x"
type textarea "For my part i think that is very important for all students to have acces"
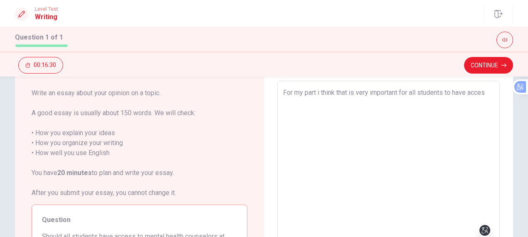
type textarea "x"
type textarea "For my part i think that is very important for all students to have access"
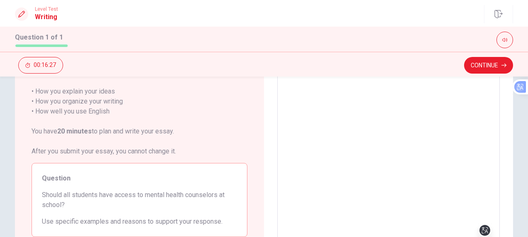
scroll to position [125, 0]
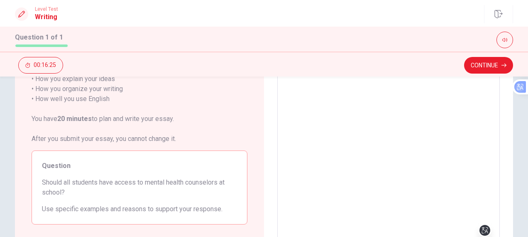
type textarea "x"
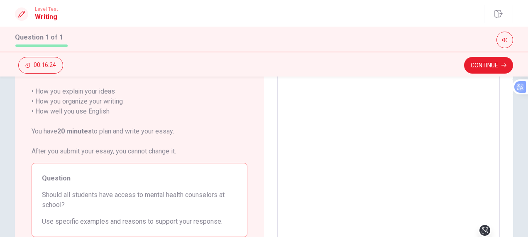
type textarea "For my part i think that is very important for all students to have access"
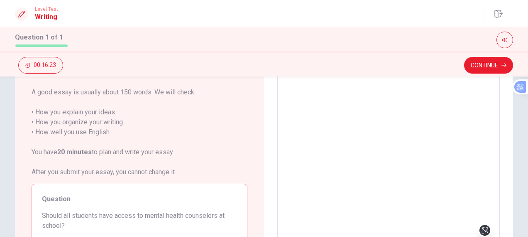
type textarea "x"
type textarea "For my part i think that is very important for all students to have access t"
type textarea "x"
type textarea "For my part i think that is very important for all students to have access to"
type textarea "x"
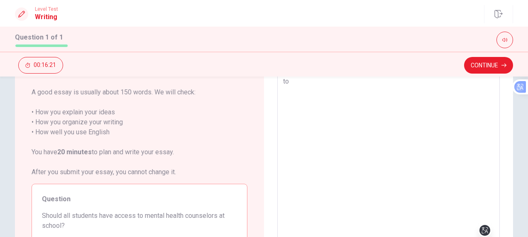
type textarea "For my part i think that is very important for all students to have access to"
type textarea "x"
type textarea "For my part i think that is very important for all students to have access to m"
type textarea "x"
type textarea "For my part i think that is very important for all students to have access to me"
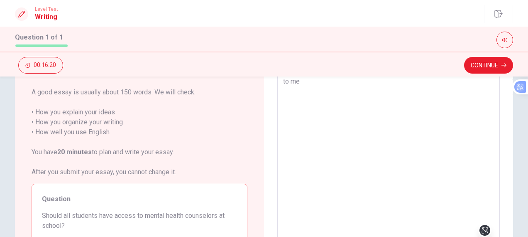
type textarea "x"
type textarea "For my part i think that is very important for all students to have access to m…"
type textarea "x"
type textarea "For my part i think that is very important for all students to have access to m…"
type textarea "x"
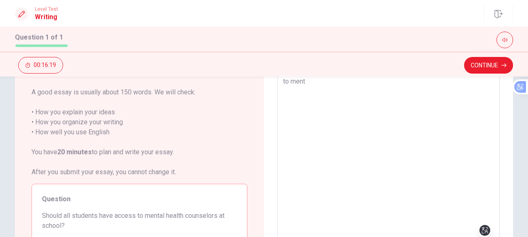
type textarea "For my part i think that is very important for all students to have access to m…"
type textarea "x"
type textarea "For my part i think that is very important for all students to have access to m…"
type textarea "x"
type textarea "For my part i think that is very important for all students to have access to m…"
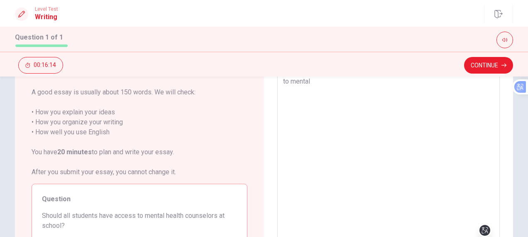
type textarea "x"
type textarea "For my part i think that is very important for all students to have access to m…"
type textarea "x"
type textarea "For my part i think that is very important for all students to have access to m…"
type textarea "x"
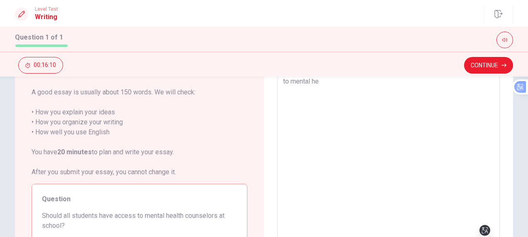
type textarea "For my part i think that is very important for all students to have access to m…"
type textarea "x"
type textarea "For my part i think that is very important for all students to have access to m…"
type textarea "x"
type textarea "For my part i think that is very important for all students to have access to m…"
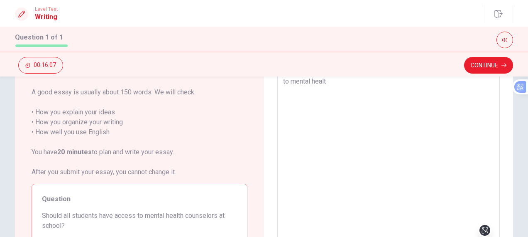
type textarea "x"
type textarea "For my part i think that is very important for all students to have access to m…"
type textarea "x"
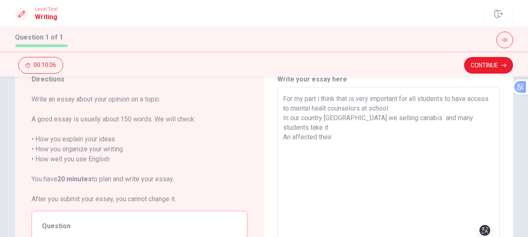
scroll to position [0, 0]
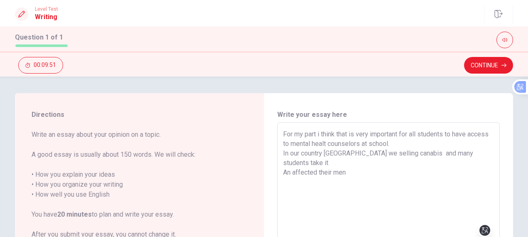
drag, startPoint x: 433, startPoint y: 152, endPoint x: 416, endPoint y: 152, distance: 17.4
click at [416, 152] on textarea "For my part i think that is very important for all students to have access to m…" at bounding box center [388, 237] width 211 height 216
click at [402, 166] on textarea "For my part i think that is very important for all students to have access to m…" at bounding box center [388, 237] width 211 height 216
click at [330, 161] on textarea "For my part i think that is very important for all students to have access to m…" at bounding box center [388, 237] width 211 height 216
click at [352, 162] on textarea "For my part i think that is very important for all students to have access to m…" at bounding box center [388, 237] width 211 height 216
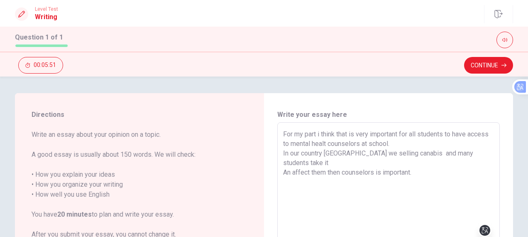
click at [413, 164] on textarea "For my part i think that is very important for all students to have access to m…" at bounding box center [388, 237] width 211 height 216
click at [340, 163] on textarea "For my part i think that is very important for all students to have access to m…" at bounding box center [388, 237] width 211 height 216
click at [348, 141] on textarea "For my part i think that is very important for all students to have access to m…" at bounding box center [388, 237] width 211 height 216
click at [325, 164] on textarea "For my part i think that is very important for all students to have access to m…" at bounding box center [388, 237] width 211 height 216
click at [316, 171] on textarea "For my part i think that is very important for all students to have access to m…" at bounding box center [388, 237] width 211 height 216
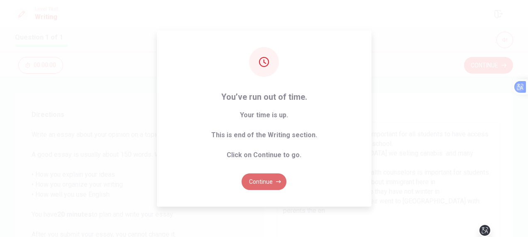
click at [264, 181] on button "Continue" at bounding box center [264, 181] width 45 height 17
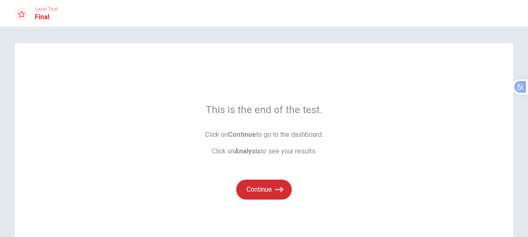
click at [267, 188] on button "Continue" at bounding box center [264, 189] width 56 height 20
